Goal: Transaction & Acquisition: Purchase product/service

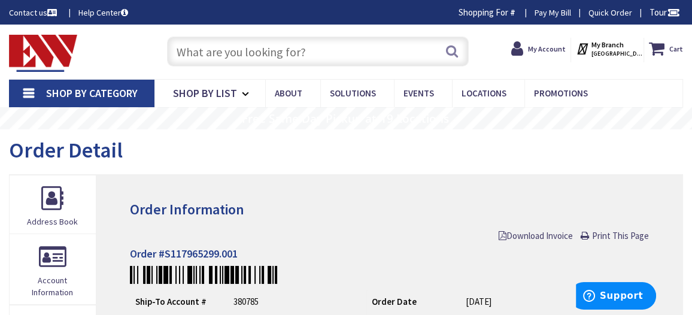
type input "[PERSON_NAME][GEOGRAPHIC_DATA], [GEOGRAPHIC_DATA]"
click at [286, 57] on input "text" at bounding box center [317, 52] width 301 height 30
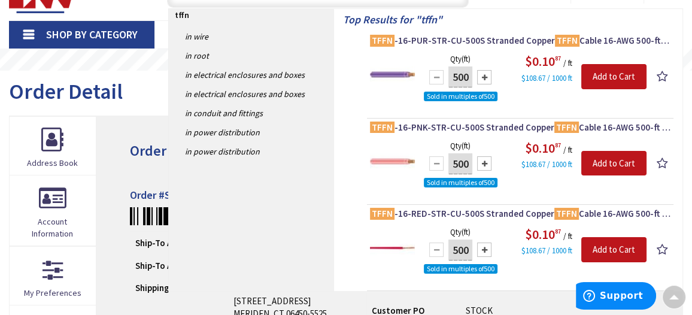
scroll to position [62, 0]
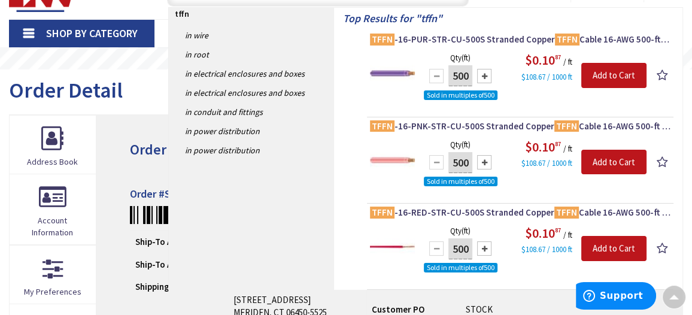
type input "tffn"
click at [484, 248] on div at bounding box center [484, 248] width 14 height 14
type input "1000"
click at [603, 244] on input "Add to Cart" at bounding box center [613, 248] width 65 height 25
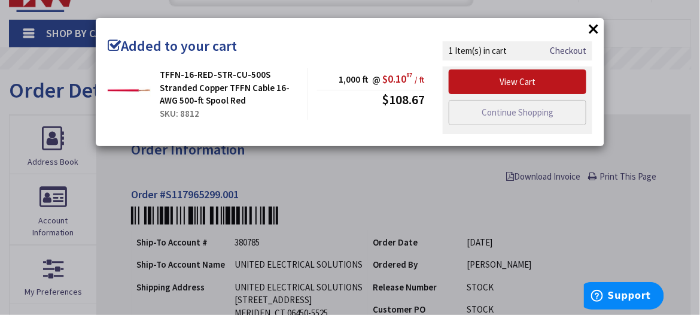
click at [593, 32] on button "×" at bounding box center [594, 29] width 18 height 18
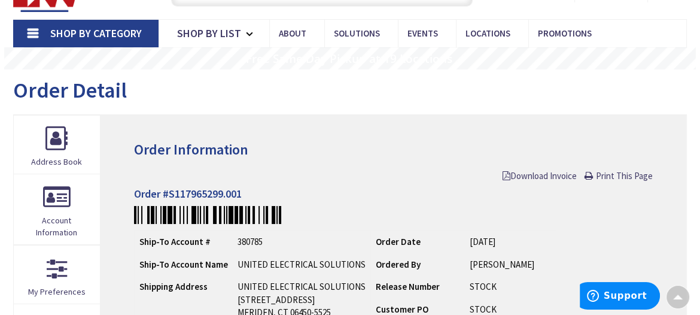
scroll to position [0, 0]
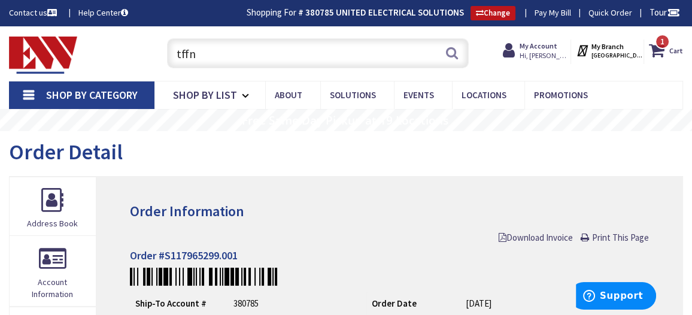
click at [238, 48] on input "tffn" at bounding box center [317, 53] width 301 height 30
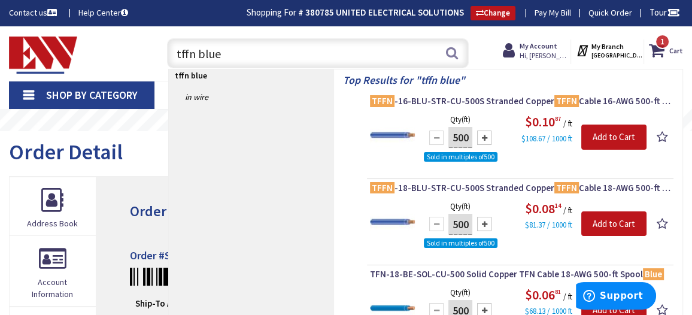
type input "tffn blue"
click at [485, 133] on div at bounding box center [484, 137] width 14 height 14
type input "1000"
click at [622, 135] on input "Add to Cart" at bounding box center [613, 136] width 65 height 25
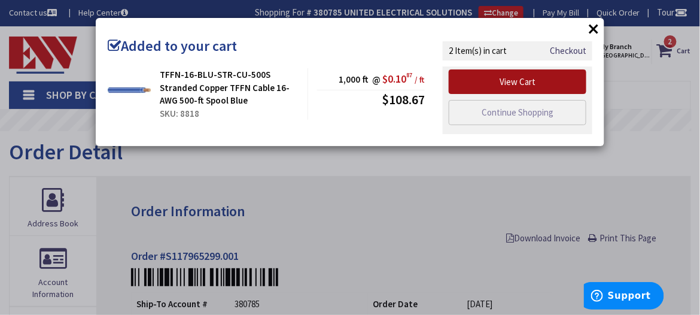
click at [534, 80] on link "View Cart" at bounding box center [518, 81] width 138 height 25
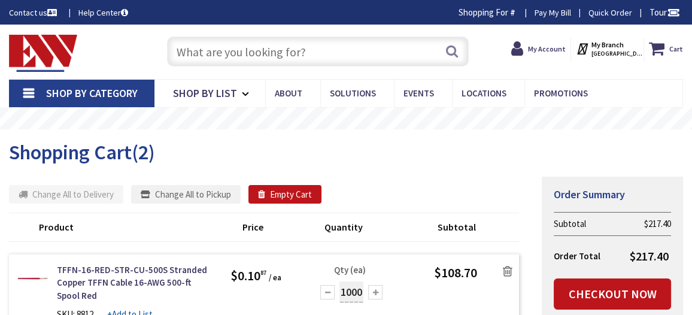
click at [223, 53] on input "text" at bounding box center [317, 52] width 301 height 30
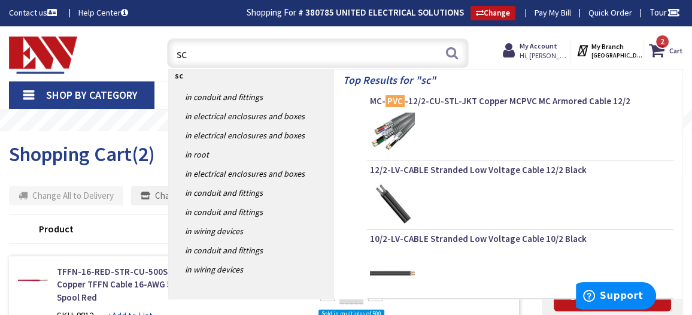
type input "s"
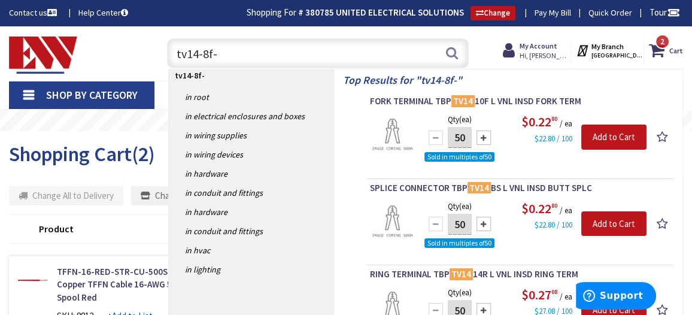
type input "tv14-8f-l"
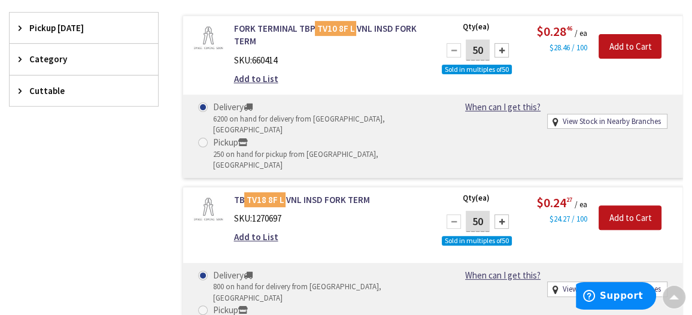
scroll to position [324, 0]
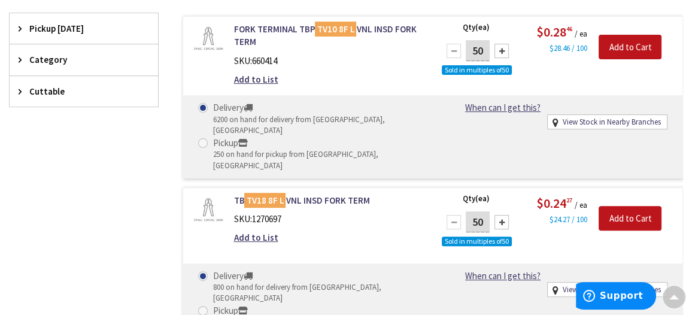
click at [505, 47] on div at bounding box center [501, 51] width 14 height 14
click at [456, 47] on div at bounding box center [454, 51] width 14 height 14
type input "50"
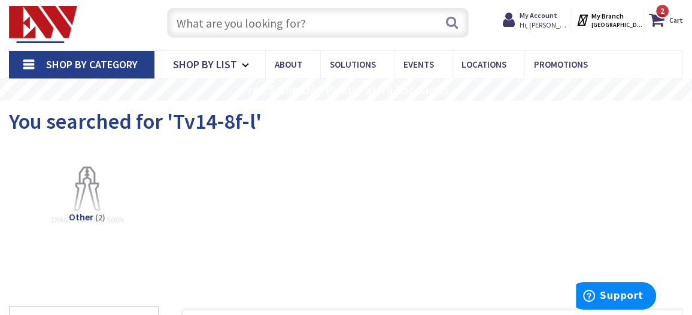
scroll to position [0, 0]
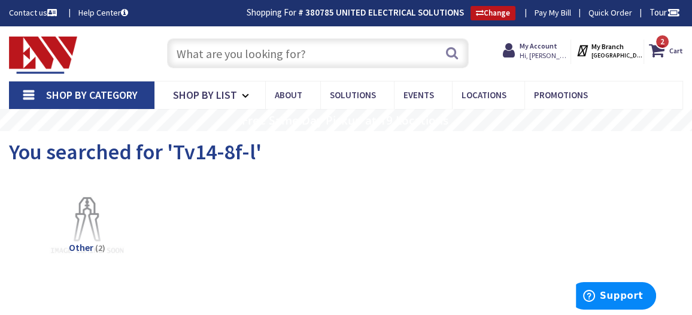
click at [274, 47] on input "text" at bounding box center [317, 53] width 301 height 30
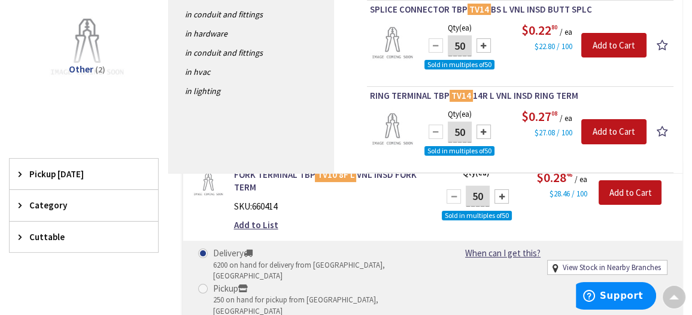
scroll to position [177, 0]
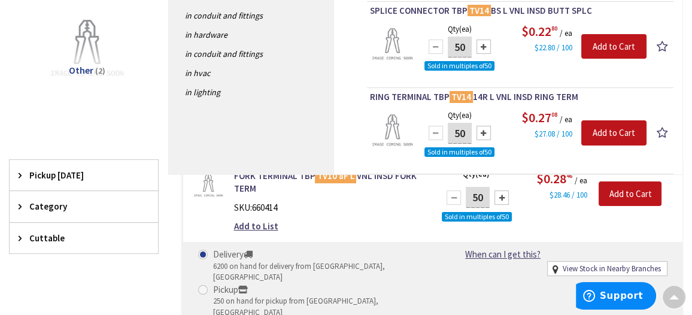
drag, startPoint x: 693, startPoint y: 113, endPoint x: 356, endPoint y: 223, distance: 354.7
click at [356, 223] on div "Add to List" at bounding box center [328, 226] width 190 height 13
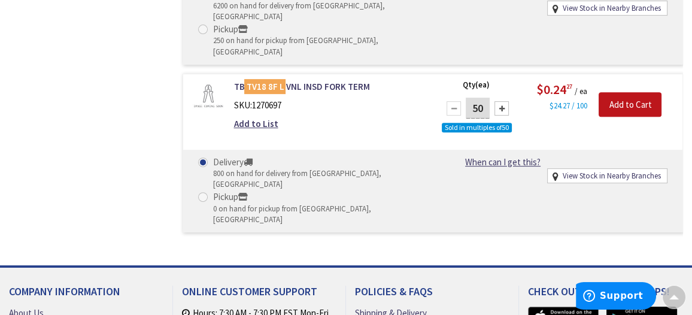
scroll to position [0, 0]
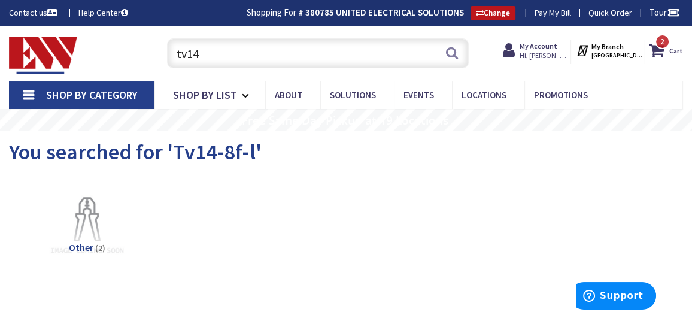
click at [224, 46] on input "tv14" at bounding box center [317, 53] width 301 height 30
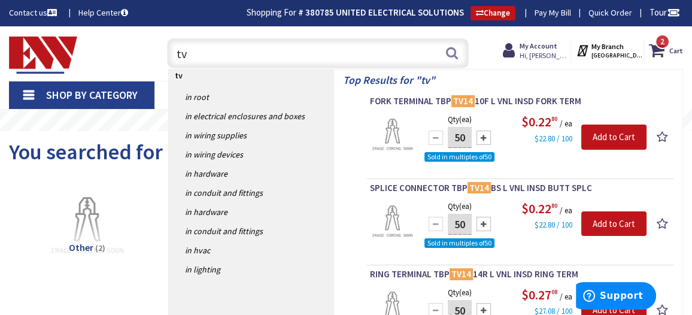
type input "t"
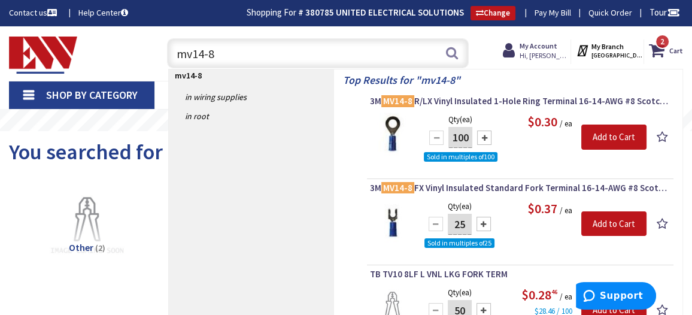
type input "mv14-8"
drag, startPoint x: 687, startPoint y: 114, endPoint x: 693, endPoint y: 135, distance: 21.6
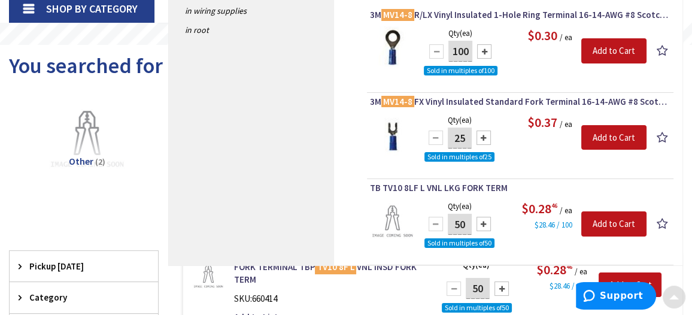
scroll to position [86, 0]
click at [424, 104] on span "3M MV14-8 FX Vinyl Insulated Standard Fork Terminal 16-14-AWG #8 Scotchlok™" at bounding box center [520, 102] width 300 height 12
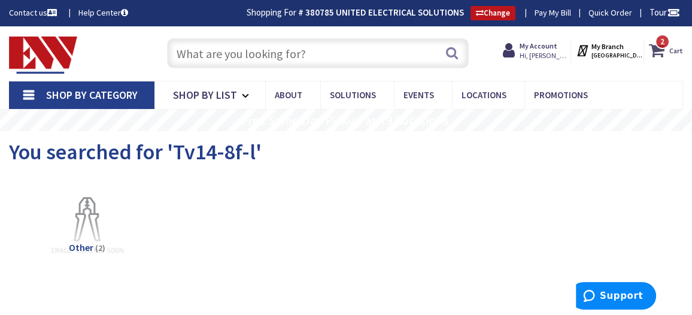
click at [660, 50] on icon at bounding box center [659, 51] width 20 height 22
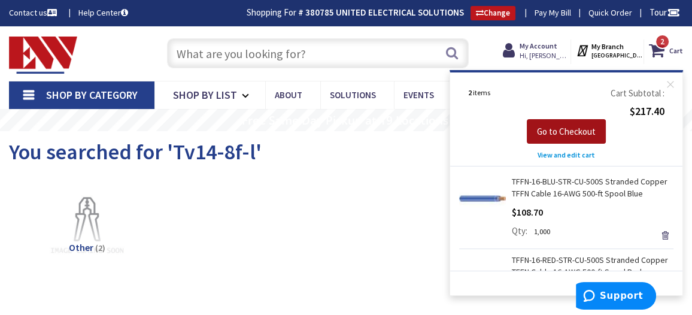
click at [578, 133] on span "Go to Checkout" at bounding box center [566, 131] width 59 height 11
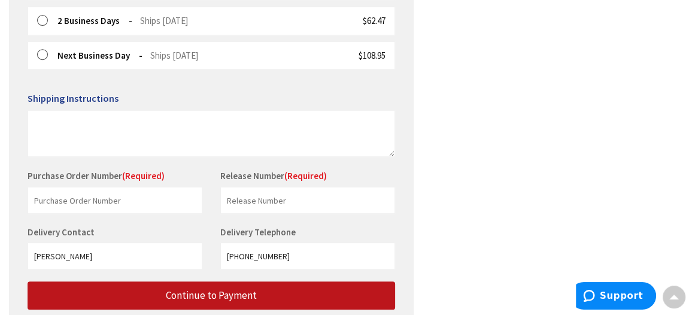
scroll to position [468, 0]
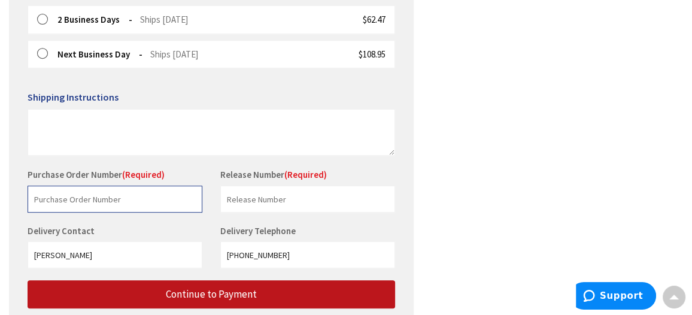
click at [79, 191] on input "text" at bounding box center [115, 199] width 175 height 27
type input "Panelshop"
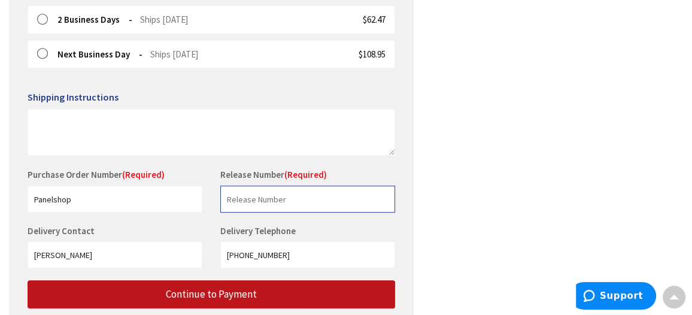
type input "Panel Shop"
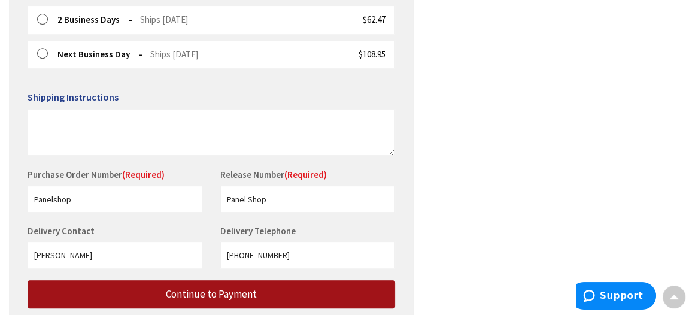
click at [181, 291] on span "Continue to Payment" at bounding box center [211, 293] width 91 height 13
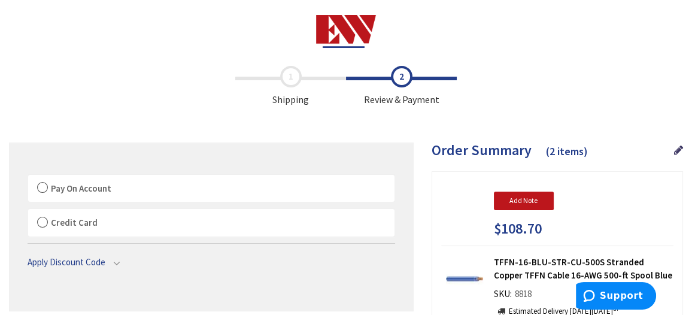
scroll to position [140, 0]
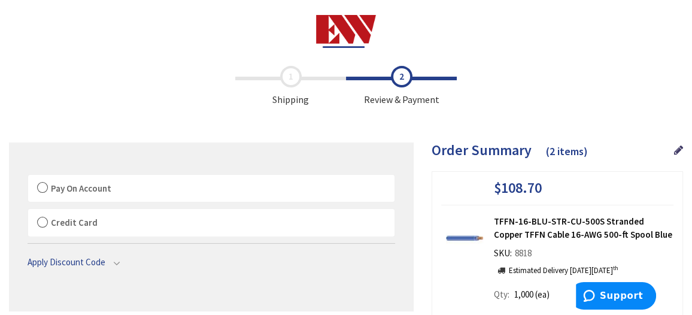
click at [40, 180] on label "Pay On Account" at bounding box center [211, 189] width 366 height 28
click at [28, 177] on input "Pay On Account" at bounding box center [28, 177] width 0 height 0
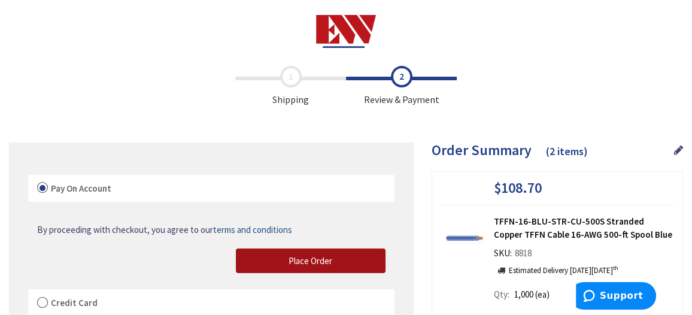
click at [312, 265] on span "Place Order" at bounding box center [310, 260] width 44 height 11
